Goal: Find specific page/section: Find specific page/section

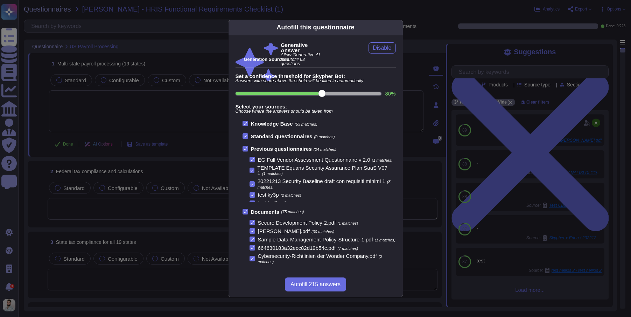
click at [185, 40] on div "Autofill this questionnaire Generative Answer Allow Generative AI to autofill 6…" at bounding box center [315, 158] width 631 height 317
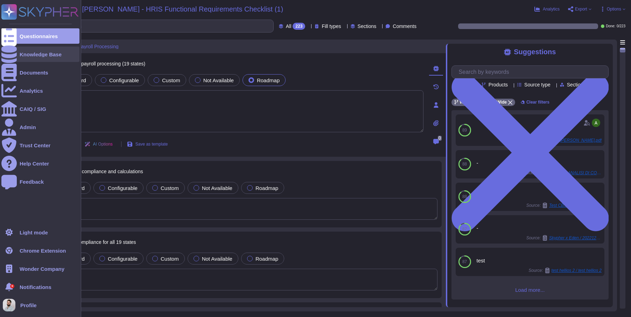
click at [9, 55] on icon at bounding box center [8, 53] width 15 height 17
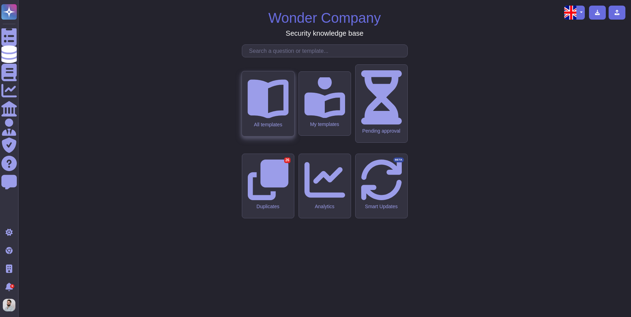
click at [257, 136] on div "All templates" at bounding box center [268, 103] width 52 height 65
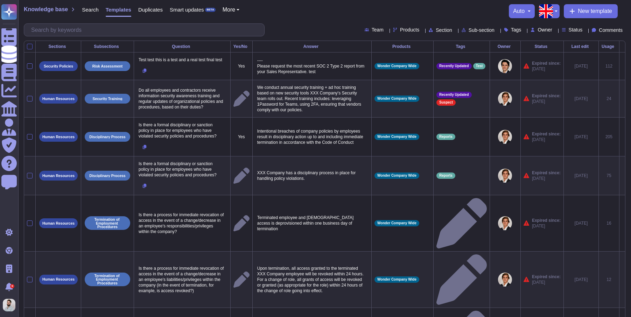
click at [32, 46] on div at bounding box center [30, 47] width 6 height 6
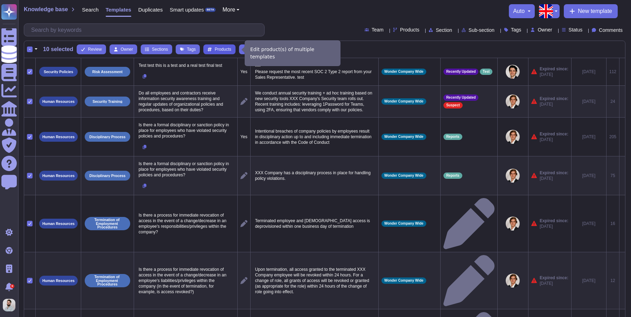
click at [231, 48] on span "Products" at bounding box center [222, 49] width 16 height 4
